Goal: Information Seeking & Learning: Check status

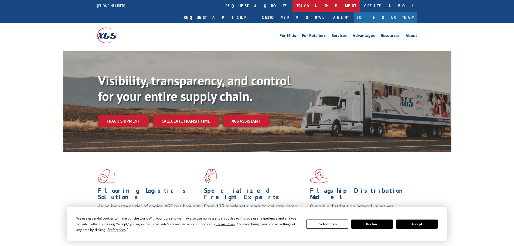
click at [293, 5] on link "track a shipment" at bounding box center [327, 6] width 68 height 12
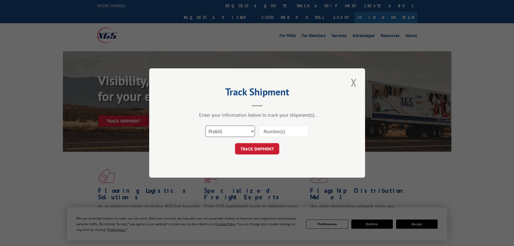
click at [238, 134] on select "Select category... Probill BOL PO" at bounding box center [230, 131] width 50 height 11
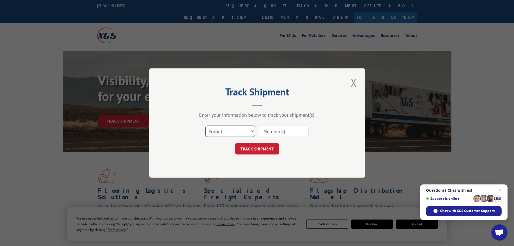
select select "po"
click at [205, 126] on select "Select category... Probill BOL PO" at bounding box center [230, 131] width 50 height 11
click at [286, 137] on input at bounding box center [284, 131] width 50 height 11
paste input "71535748"
type input "71535748"
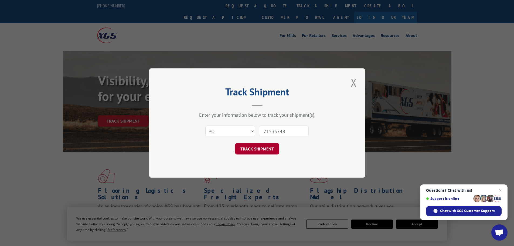
click at [258, 148] on button "TRACK SHIPMENT" at bounding box center [257, 148] width 44 height 11
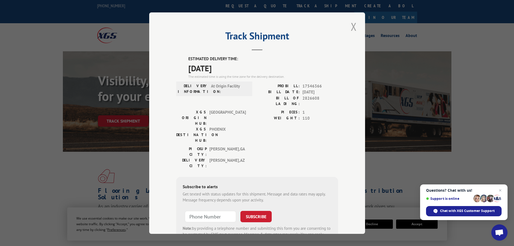
click at [351, 29] on button "Close modal" at bounding box center [353, 26] width 9 height 15
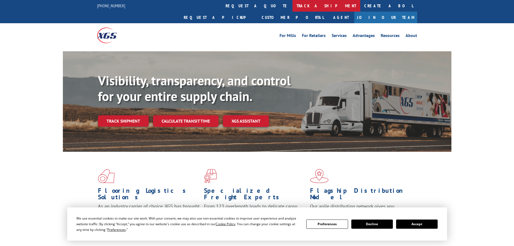
click at [293, 1] on link "track a shipment" at bounding box center [327, 6] width 68 height 12
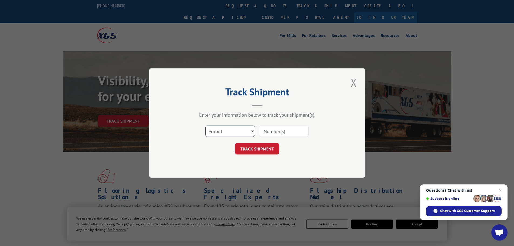
click at [220, 132] on select "Select category... Probill BOL PO" at bounding box center [230, 131] width 50 height 11
select select "po"
click at [205, 126] on select "Select category... Probill BOL PO" at bounding box center [230, 131] width 50 height 11
click at [283, 133] on input at bounding box center [284, 131] width 50 height 11
paste input "71535751"
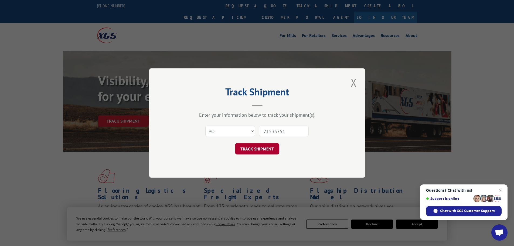
type input "71535751"
drag, startPoint x: 256, startPoint y: 147, endPoint x: 266, endPoint y: 142, distance: 11.5
click at [256, 147] on button "TRACK SHIPMENT" at bounding box center [257, 148] width 44 height 11
